Goal: Task Accomplishment & Management: Manage account settings

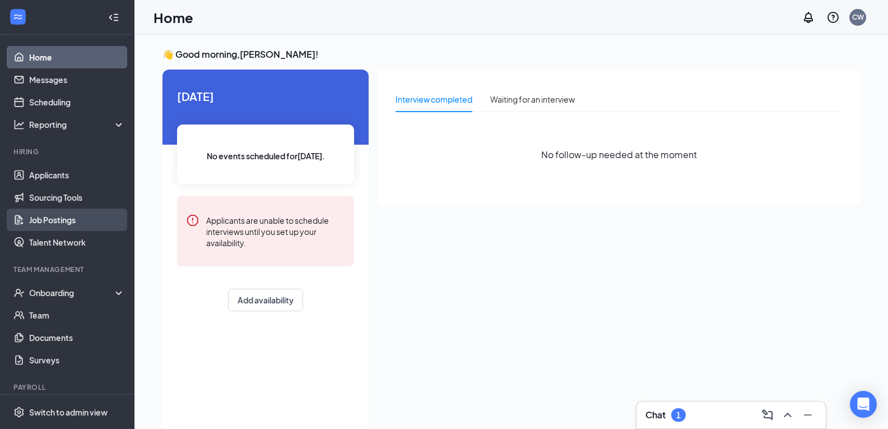
click at [42, 221] on link "Job Postings" at bounding box center [77, 220] width 96 height 22
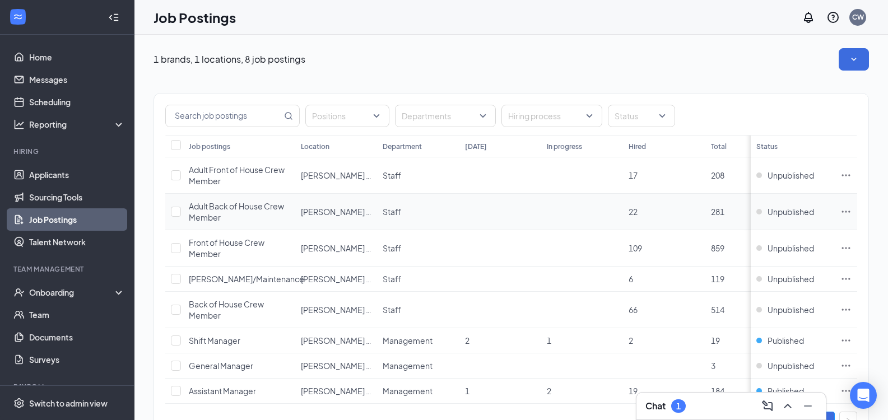
click at [851, 212] on icon "Ellipses" at bounding box center [846, 212] width 8 height 2
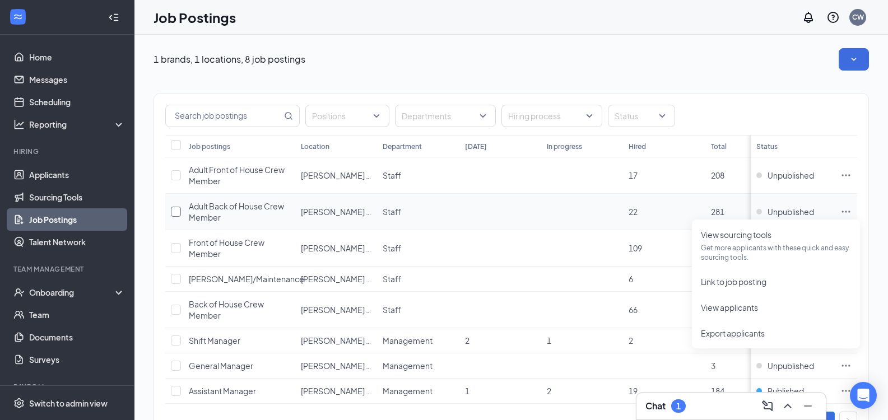
click at [180, 211] on input "checkbox" at bounding box center [176, 212] width 10 height 10
checkbox input "true"
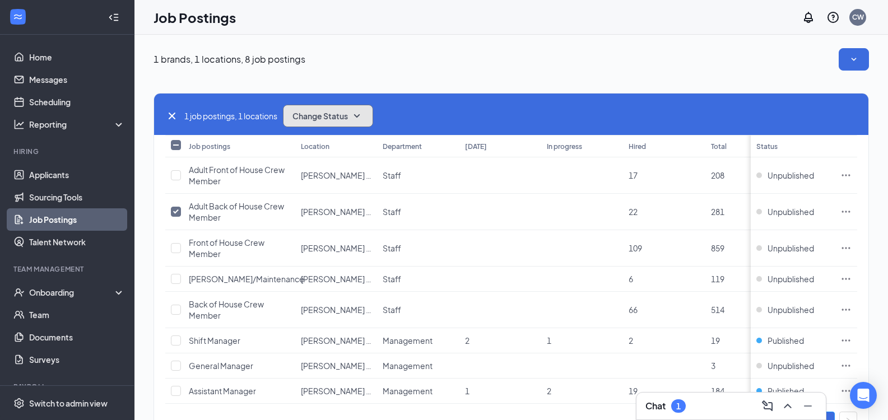
click at [348, 119] on span "Change Status" at bounding box center [320, 116] width 55 height 8
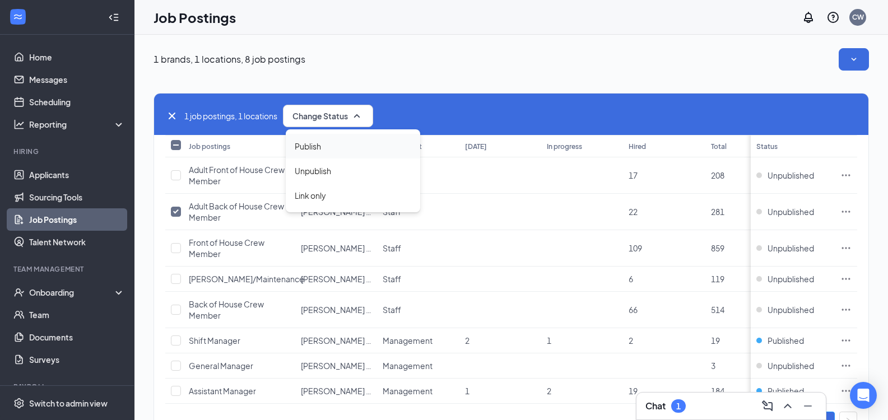
click at [311, 142] on div "Publish" at bounding box center [353, 146] width 135 height 25
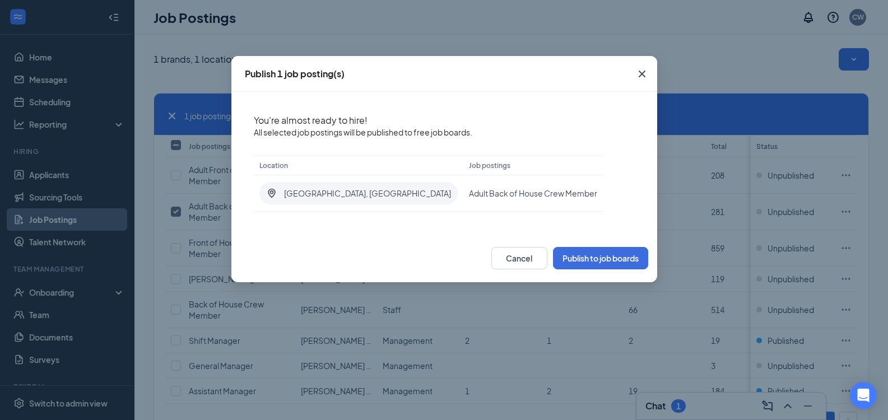
click at [460, 253] on div "Cancel Publish to job boards" at bounding box center [444, 258] width 426 height 48
drag, startPoint x: 464, startPoint y: 258, endPoint x: 615, endPoint y: 263, distance: 151.4
click at [615, 263] on button "Publish to job boards" at bounding box center [600, 258] width 95 height 22
